Goal: Check status

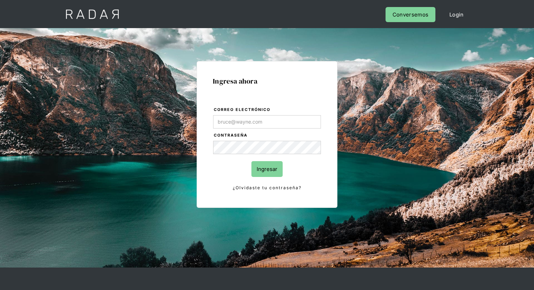
click at [238, 123] on input "Correo electrónico" at bounding box center [267, 121] width 108 height 13
type input "[EMAIL_ADDRESS][PERSON_NAME][DOMAIN_NAME]"
click at [265, 168] on input "Ingresar" at bounding box center [267, 169] width 31 height 16
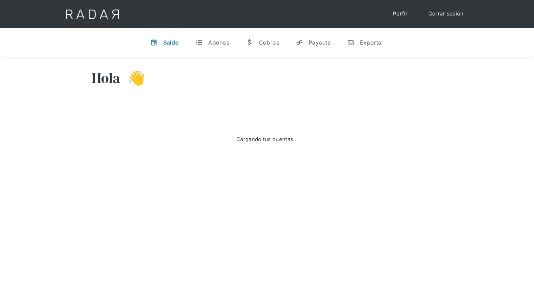
click at [169, 44] on div "Saldo" at bounding box center [171, 42] width 16 height 7
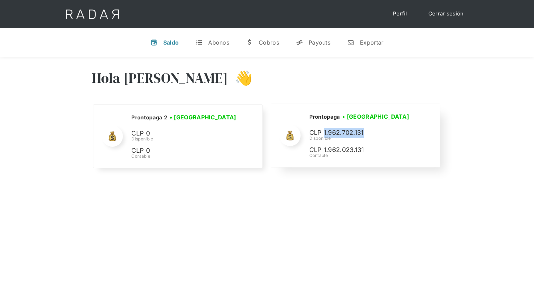
drag, startPoint x: 325, startPoint y: 132, endPoint x: 365, endPoint y: 132, distance: 40.1
click at [0, 0] on p "CLP 1.962.702.131" at bounding box center [0, 0] width 0 height 0
drag, startPoint x: 323, startPoint y: 150, endPoint x: 360, endPoint y: 149, distance: 37.2
click at [0, 0] on p "CLP 1.962.023.131" at bounding box center [0, 0] width 0 height 0
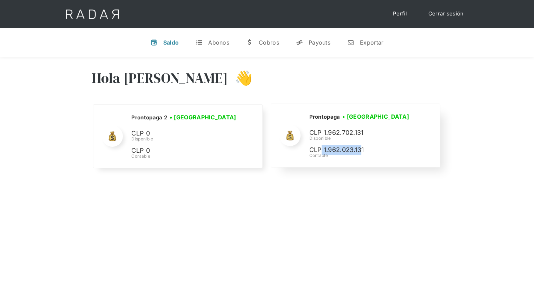
click at [0, 0] on p "CLP 1.962.023.131" at bounding box center [0, 0] width 0 height 0
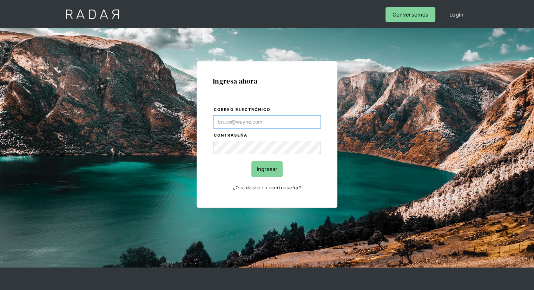
click at [241, 118] on input "Correo electrónico" at bounding box center [267, 121] width 108 height 13
type input "[EMAIL_ADDRESS][PERSON_NAME][DOMAIN_NAME]"
click at [274, 166] on input "Ingresar" at bounding box center [267, 169] width 31 height 16
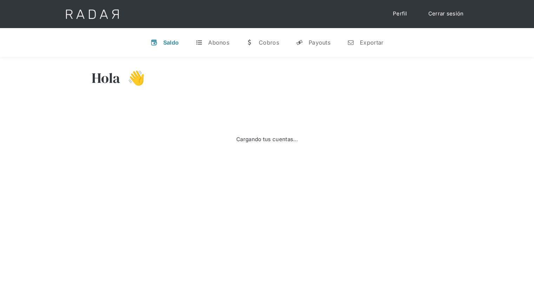
click at [164, 41] on div "Saldo" at bounding box center [171, 42] width 16 height 7
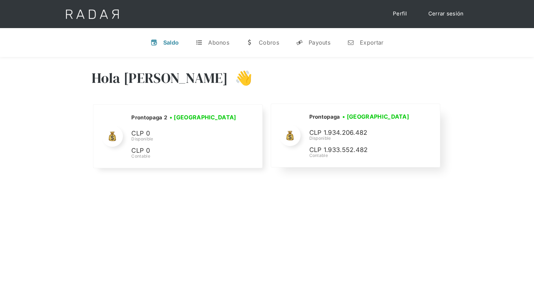
drag, startPoint x: 339, startPoint y: 135, endPoint x: 363, endPoint y: 134, distance: 23.9
click at [0, 0] on div "Prontopaga • Conectada • Desconectada CLP 1.934.206.482 Disponible CLP 1.933.55…" at bounding box center [0, 0] width 0 height 0
drag, startPoint x: 367, startPoint y: 133, endPoint x: 324, endPoint y: 131, distance: 42.9
click at [0, 0] on p "CLP 1.934.206.482" at bounding box center [0, 0] width 0 height 0
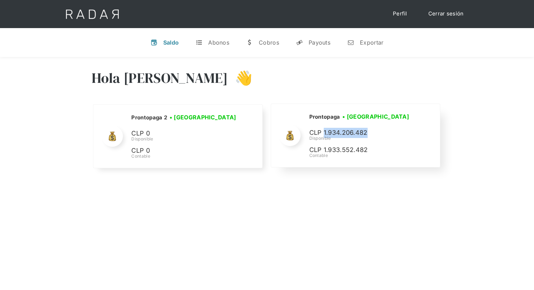
drag, startPoint x: 367, startPoint y: 135, endPoint x: 324, endPoint y: 133, distance: 43.6
click at [0, 0] on p "CLP 1.934.206.482" at bounding box center [0, 0] width 0 height 0
drag, startPoint x: 325, startPoint y: 130, endPoint x: 367, endPoint y: 133, distance: 41.6
click at [0, 0] on p "CLP 1.934.206.482" at bounding box center [0, 0] width 0 height 0
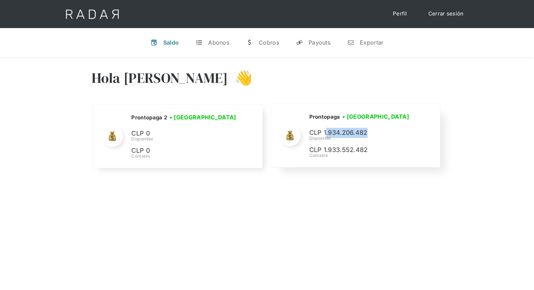
click at [0, 0] on p "CLP 1.934.206.482" at bounding box center [0, 0] width 0 height 0
drag, startPoint x: 325, startPoint y: 132, endPoint x: 364, endPoint y: 132, distance: 39.7
click at [0, 0] on p "CLP 1.934.206.482" at bounding box center [0, 0] width 0 height 0
drag, startPoint x: 322, startPoint y: 135, endPoint x: 338, endPoint y: 137, distance: 16.3
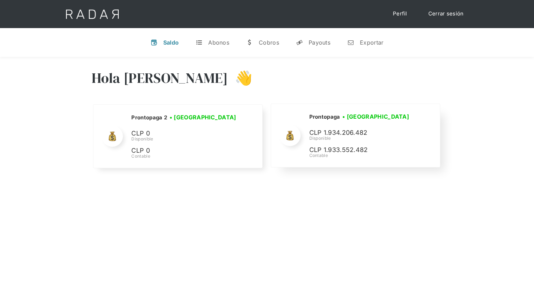
click at [0, 0] on div "Prontopaga • Conectada • Desconectada CLP 1.934.206.482 Disponible CLP 1.933.55…" at bounding box center [0, 0] width 0 height 0
drag, startPoint x: 326, startPoint y: 132, endPoint x: 378, endPoint y: 135, distance: 52.8
click at [0, 0] on p "CLP 1.934.206.482" at bounding box center [0, 0] width 0 height 0
click at [0, 0] on div "Disponible" at bounding box center [0, 0] width 0 height 0
drag, startPoint x: 322, startPoint y: 132, endPoint x: 371, endPoint y: 135, distance: 49.0
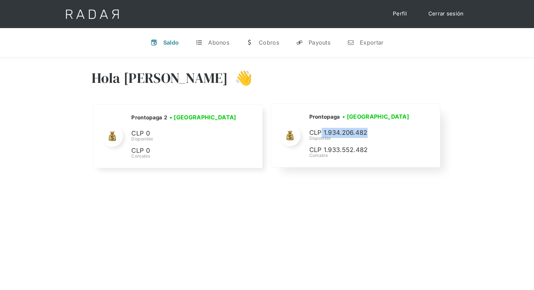
click at [0, 0] on p "CLP 1.934.206.482" at bounding box center [0, 0] width 0 height 0
drag, startPoint x: 323, startPoint y: 133, endPoint x: 370, endPoint y: 134, distance: 46.7
click at [0, 0] on p "CLP 1.934.206.482" at bounding box center [0, 0] width 0 height 0
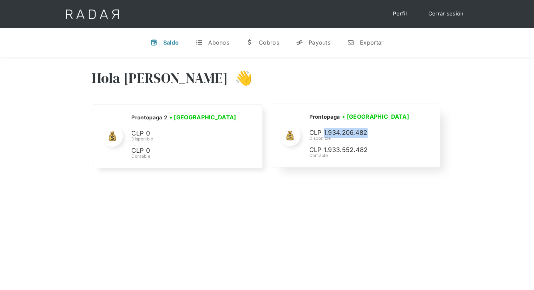
drag, startPoint x: 325, startPoint y: 133, endPoint x: 375, endPoint y: 132, distance: 50.6
click at [0, 0] on p "CLP 1.934.206.482" at bounding box center [0, 0] width 0 height 0
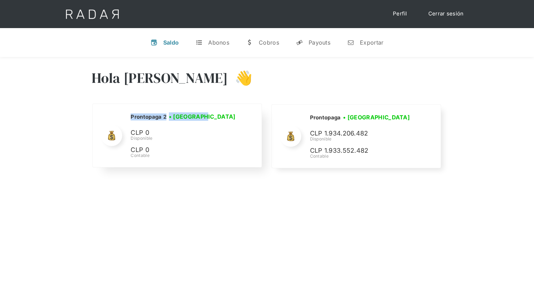
drag, startPoint x: 130, startPoint y: 114, endPoint x: 204, endPoint y: 120, distance: 74.7
click at [0, 0] on div "Prontopaga 2 • Conectada • Desconectada CLP 0 Disponible CLP 0 Contable" at bounding box center [0, 0] width 0 height 0
click at [187, 194] on div "Hola Juan Francisco 👋 Cargando tus cuentas... Nombre de la empresa • Conectada …" at bounding box center [267, 202] width 534 height 290
drag, startPoint x: 154, startPoint y: 193, endPoint x: 156, endPoint y: 178, distance: 14.9
click at [154, 193] on div "Hola Juan Francisco 👋 Cargando tus cuentas... Nombre de la empresa • Conectada …" at bounding box center [267, 202] width 534 height 290
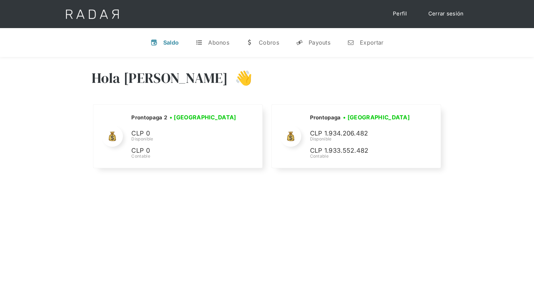
drag, startPoint x: 93, startPoint y: 78, endPoint x: 89, endPoint y: 85, distance: 7.9
click at [89, 85] on div "Hola Juan Francisco 👋 Cargando tus cuentas... Nombre de la empresa • Conectada …" at bounding box center [267, 120] width 534 height 126
click at [92, 82] on h3 "Hola Juan Francisco" at bounding box center [160, 78] width 136 height 18
drag, startPoint x: 324, startPoint y: 132, endPoint x: 374, endPoint y: 134, distance: 50.3
click at [0, 0] on p "CLP 1.912.390.596" at bounding box center [0, 0] width 0 height 0
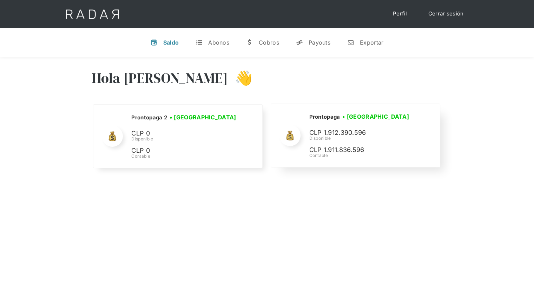
click at [0, 0] on div "Prontopaga • Conectada • Desconectada CLP 1.912.390.596 Disponible CLP 1.911.83…" at bounding box center [0, 0] width 0 height 0
drag, startPoint x: 322, startPoint y: 134, endPoint x: 370, endPoint y: 135, distance: 47.8
click at [0, 0] on p "CLP 1.912.390.596" at bounding box center [0, 0] width 0 height 0
drag, startPoint x: 325, startPoint y: 133, endPoint x: 371, endPoint y: 133, distance: 46.4
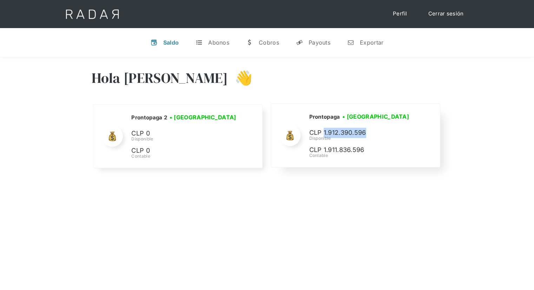
click at [0, 0] on p "CLP 1.912.390.596" at bounding box center [0, 0] width 0 height 0
click at [0, 0] on div "Prontopaga • Conectada • Desconectada CLP 1.912.390.596 Disponible CLP 1.911.83…" at bounding box center [0, 0] width 0 height 0
drag, startPoint x: 321, startPoint y: 134, endPoint x: 371, endPoint y: 135, distance: 49.5
click at [0, 0] on p "CLP 1.912.390.596" at bounding box center [0, 0] width 0 height 0
click at [0, 0] on div "Disponible" at bounding box center [0, 0] width 0 height 0
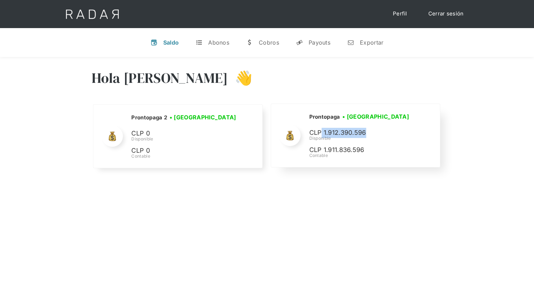
drag, startPoint x: 322, startPoint y: 131, endPoint x: 376, endPoint y: 132, distance: 54.1
click at [0, 0] on p "CLP 1.912.390.596" at bounding box center [0, 0] width 0 height 0
drag, startPoint x: 309, startPoint y: 133, endPoint x: 365, endPoint y: 132, distance: 55.9
click at [0, 0] on p "CLP 1.912.390.596" at bounding box center [0, 0] width 0 height 0
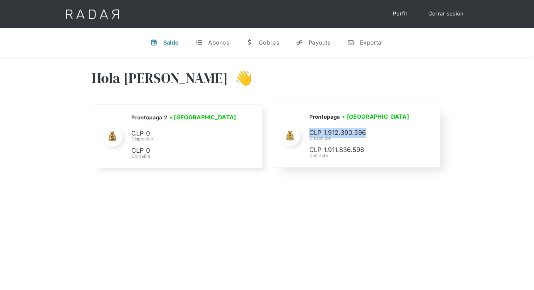
click at [0, 0] on p "CLP 1.912.390.596" at bounding box center [0, 0] width 0 height 0
